Goal: Participate in discussion

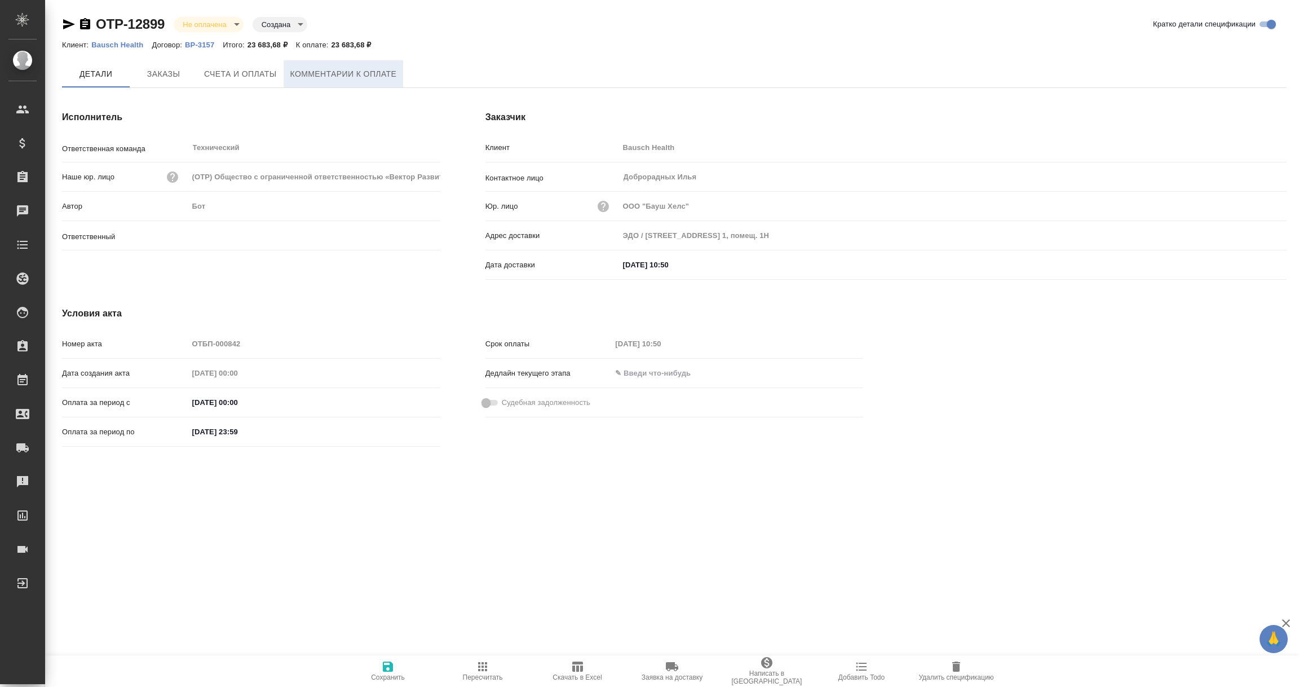
type input "[PERSON_NAME]"
click at [365, 79] on span "Комментарии к оплате" at bounding box center [343, 74] width 107 height 14
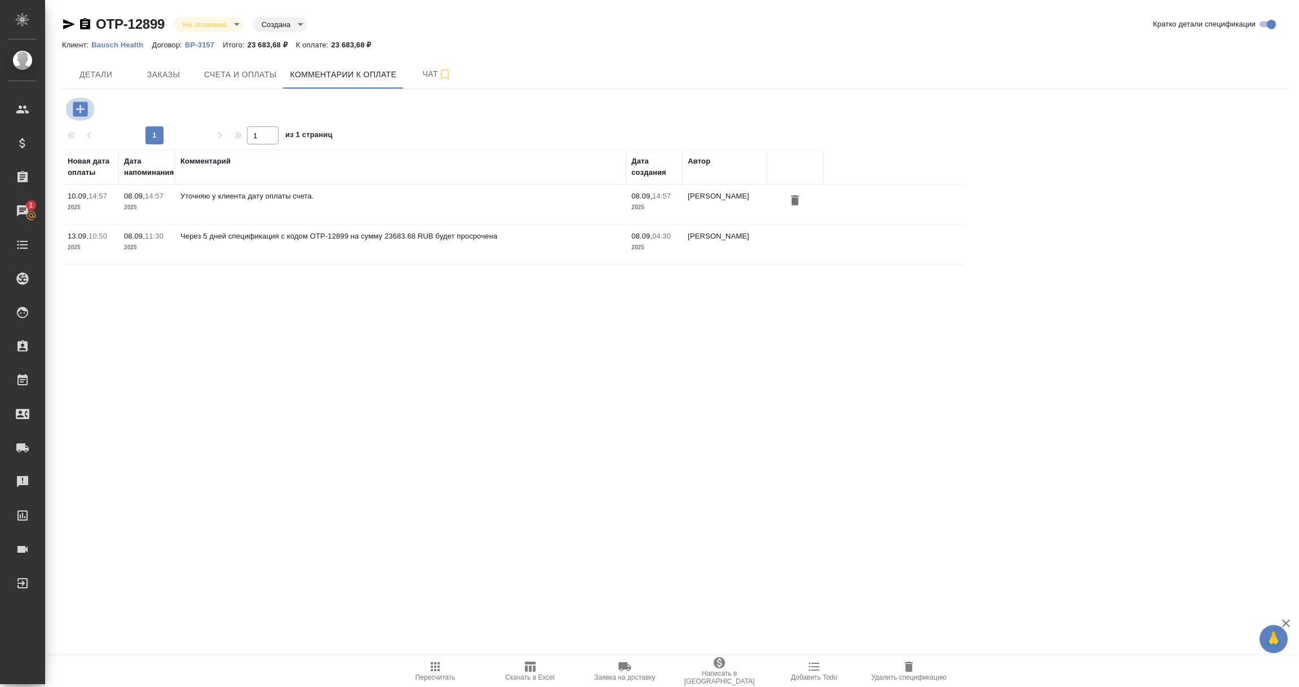
click at [81, 110] on icon "button" at bounding box center [80, 108] width 15 height 15
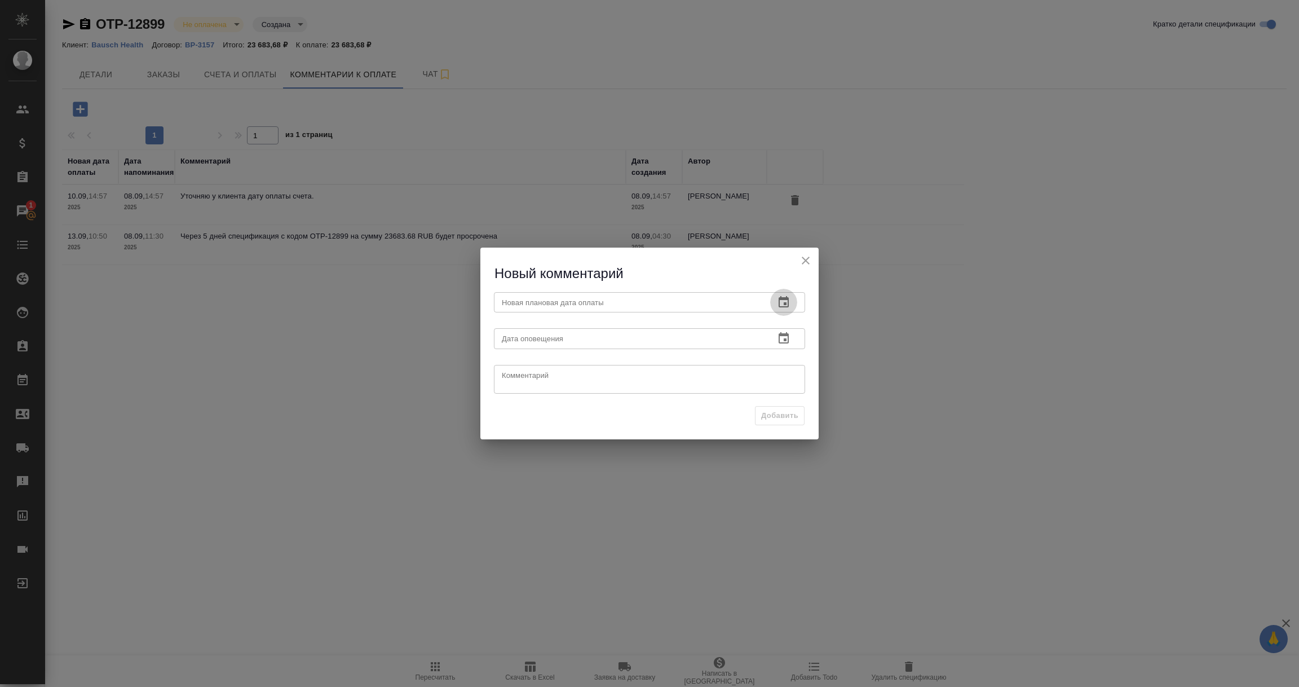
click at [783, 297] on icon "button" at bounding box center [784, 301] width 10 height 11
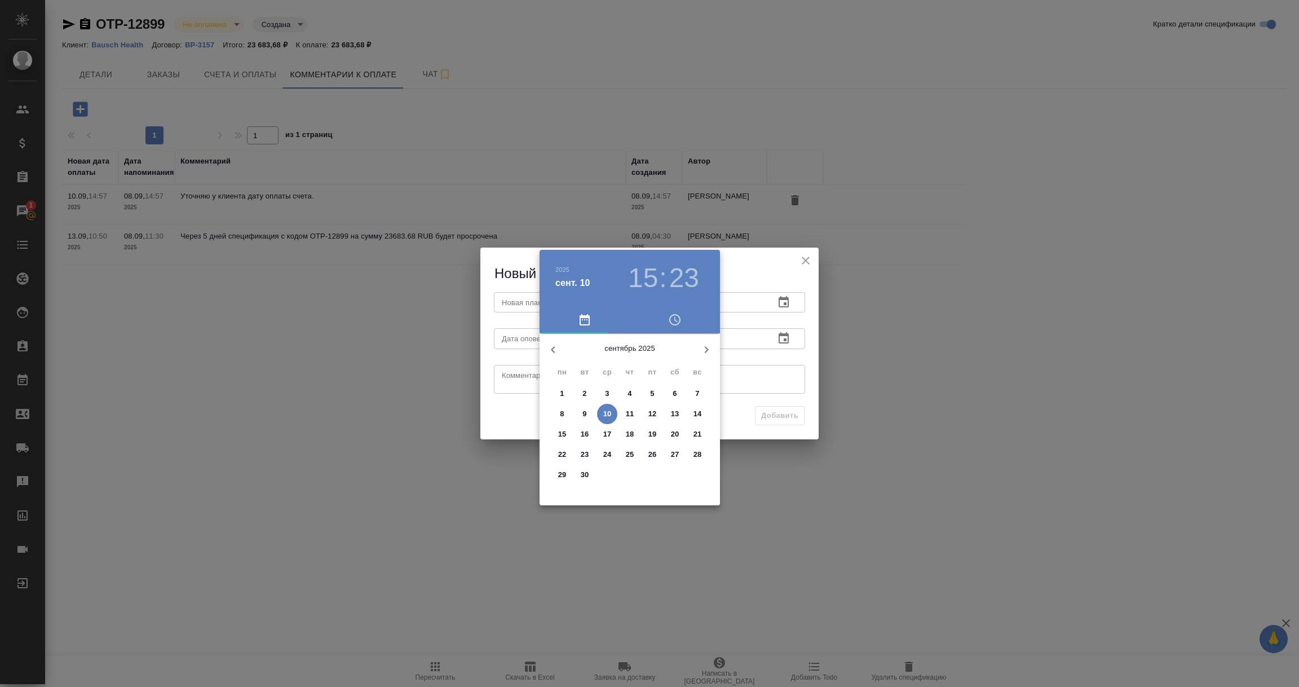
click at [608, 454] on p "24" at bounding box center [607, 454] width 8 height 11
type input "[DATE] 15:23"
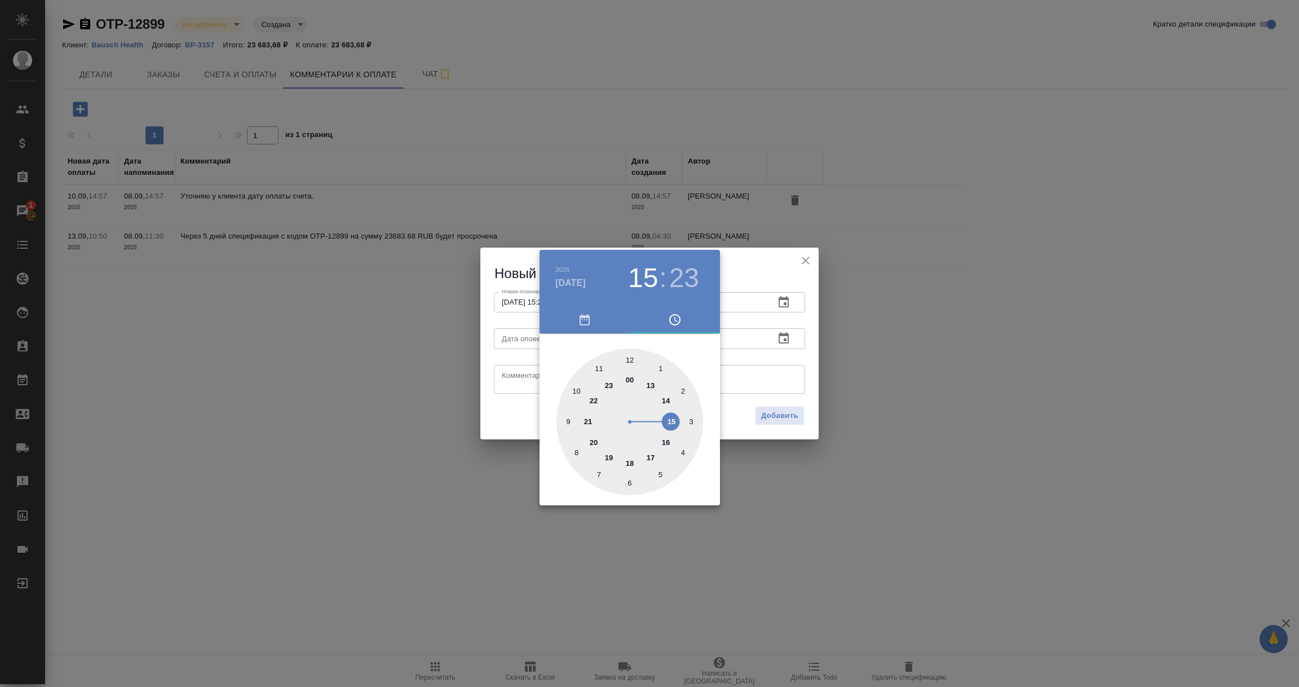
click at [797, 383] on div at bounding box center [649, 343] width 1299 height 687
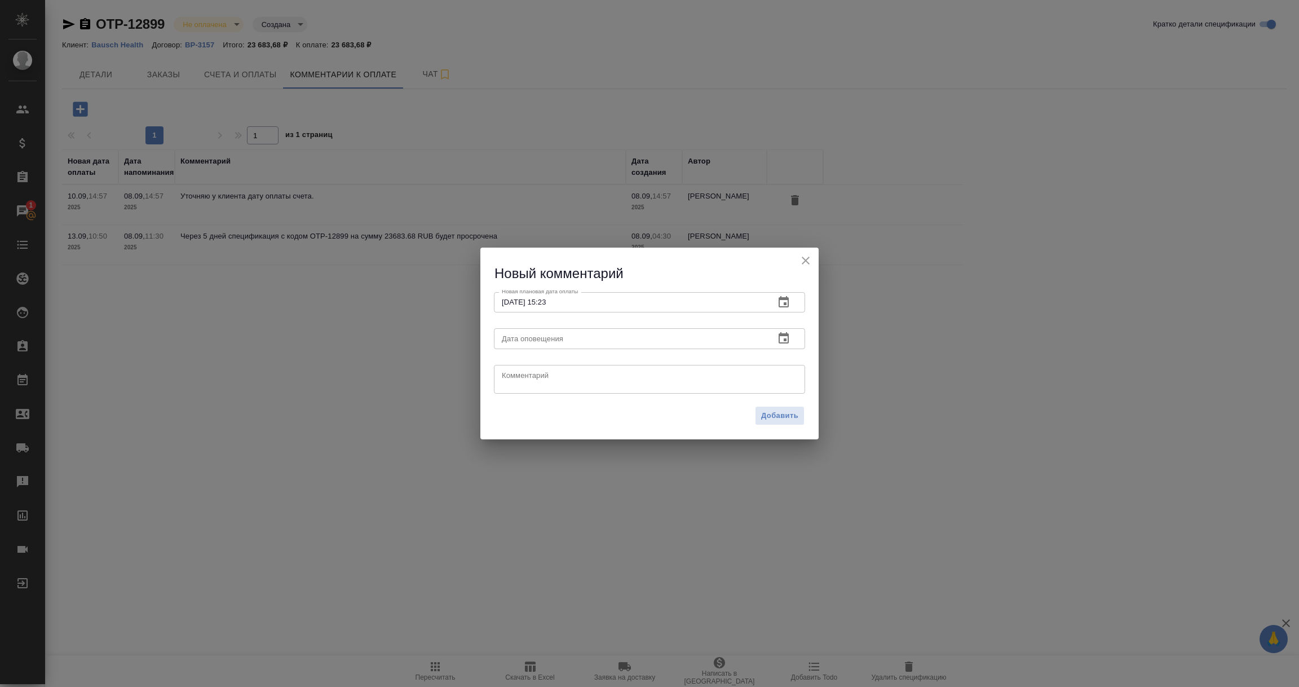
click at [784, 339] on icon "button" at bounding box center [784, 337] width 10 height 11
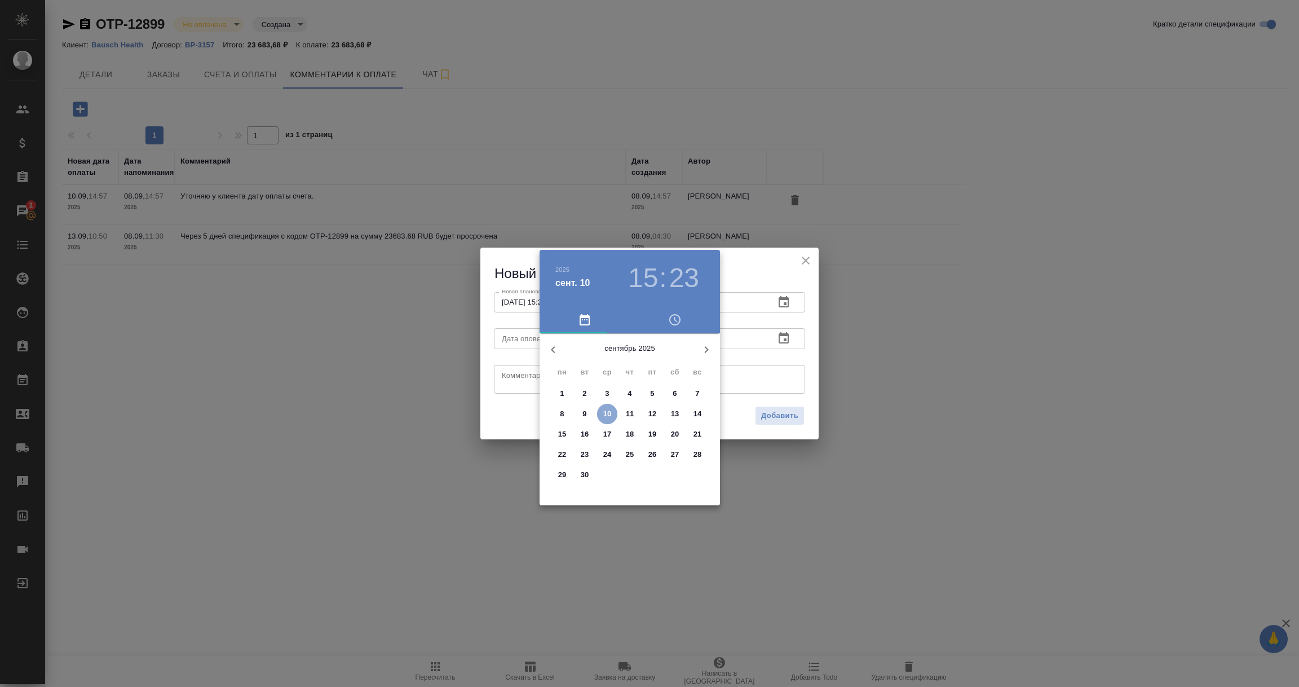
click at [604, 414] on p "10" at bounding box center [607, 413] width 8 height 11
type input "[DATE] 15:23"
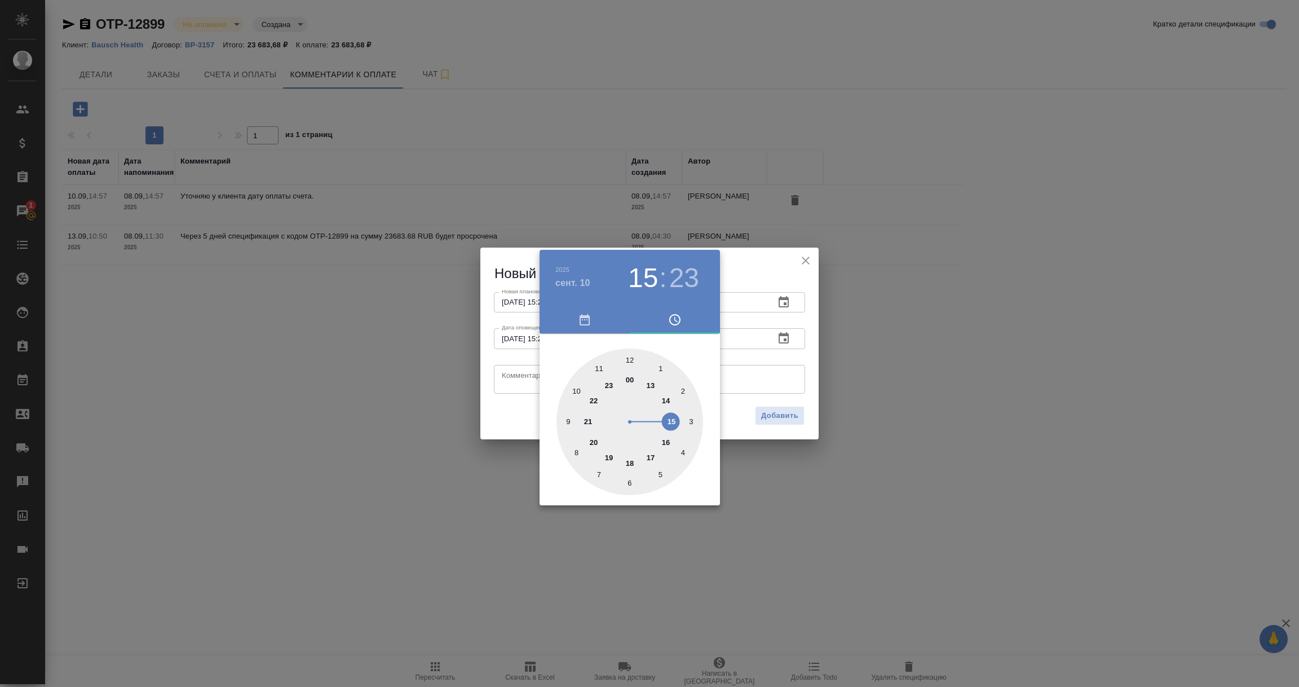
click at [509, 378] on div at bounding box center [649, 343] width 1299 height 687
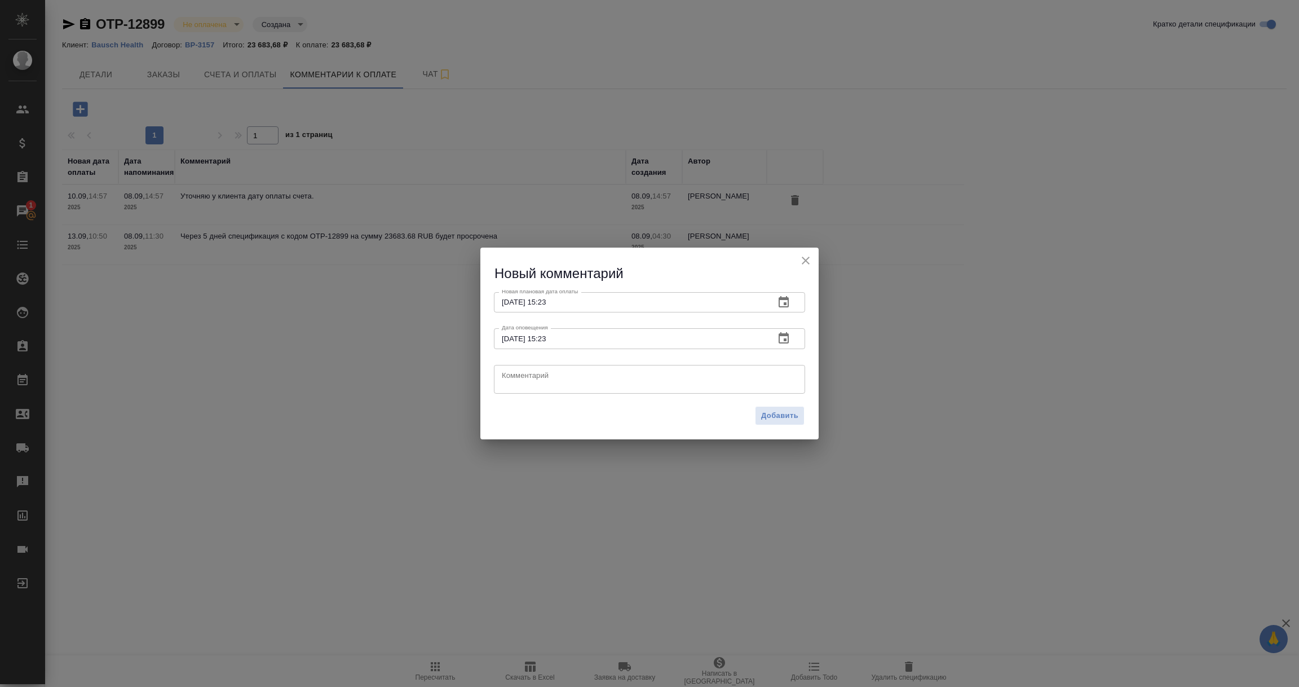
click at [520, 377] on textarea at bounding box center [649, 378] width 295 height 17
paste textarea "За документооборот отвечает [PERSON_NAME], она сможет проверить с [DATE], у мен…"
type textarea "За документооборот отвечает [PERSON_NAME], она сможет проверить с [DATE], у мен…"
click at [774, 414] on span "Добавить" at bounding box center [779, 415] width 37 height 13
